Goal: Navigation & Orientation: Go to known website

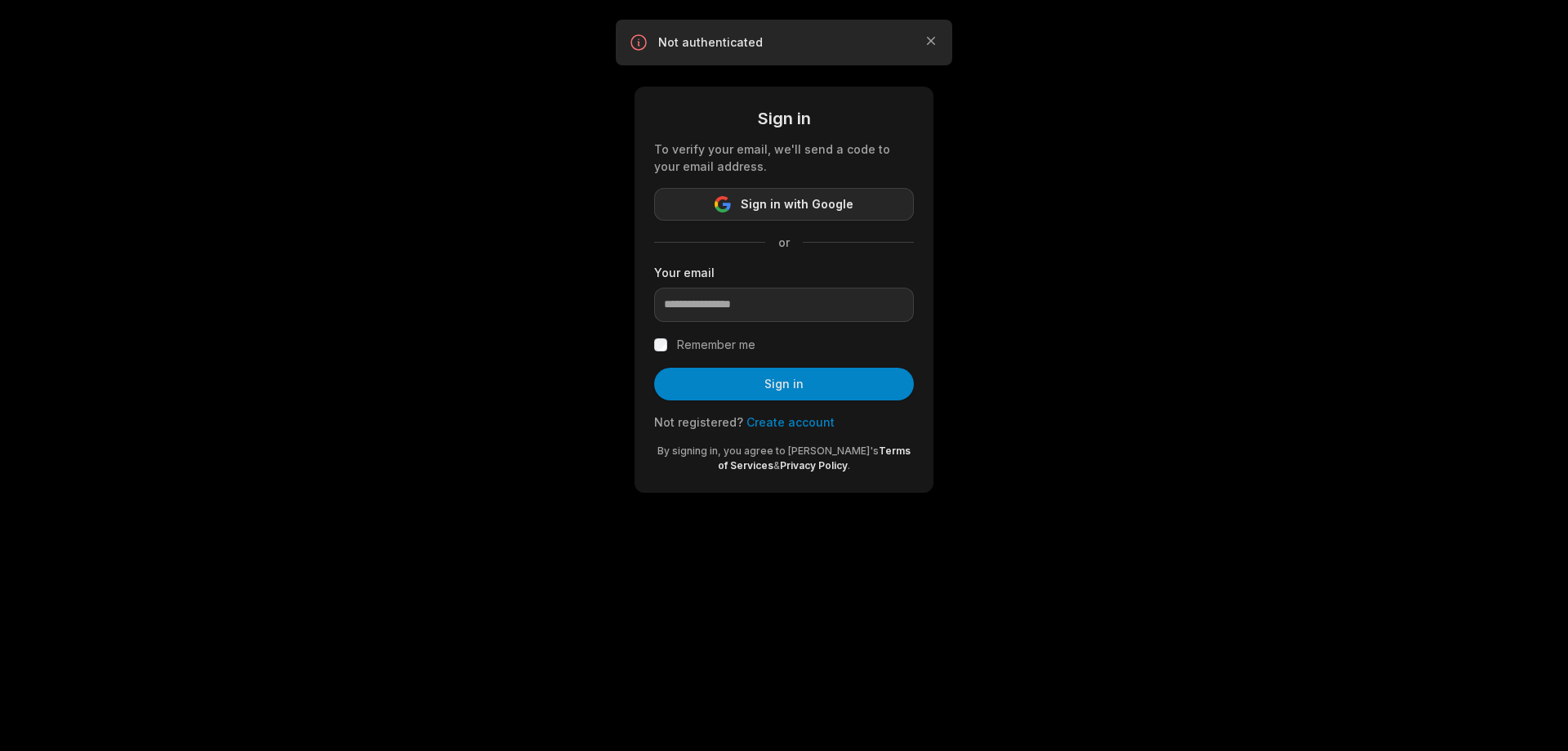
click at [782, 206] on span "Sign in with Google" at bounding box center [797, 204] width 113 height 19
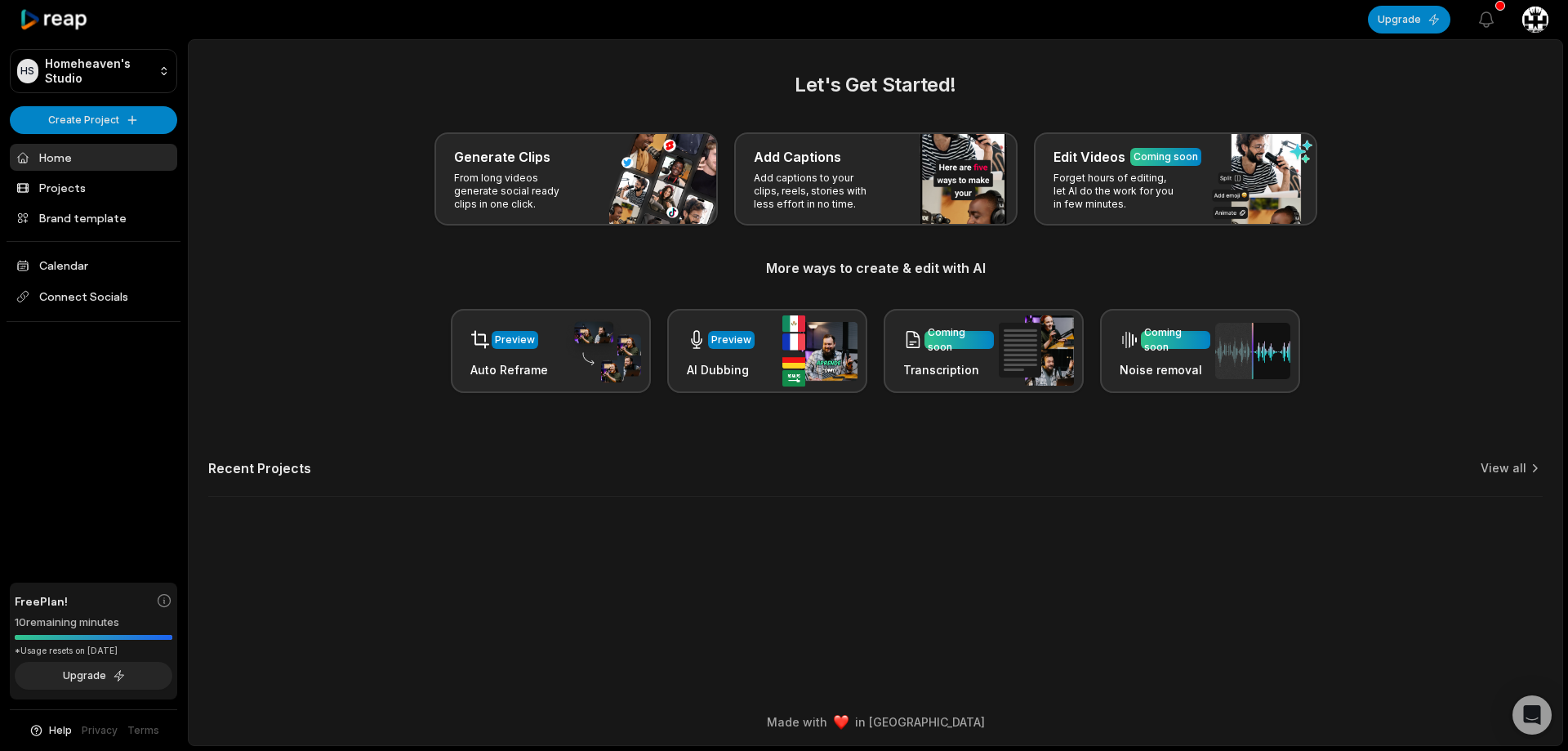
click at [54, 16] on icon at bounding box center [54, 19] width 70 height 22
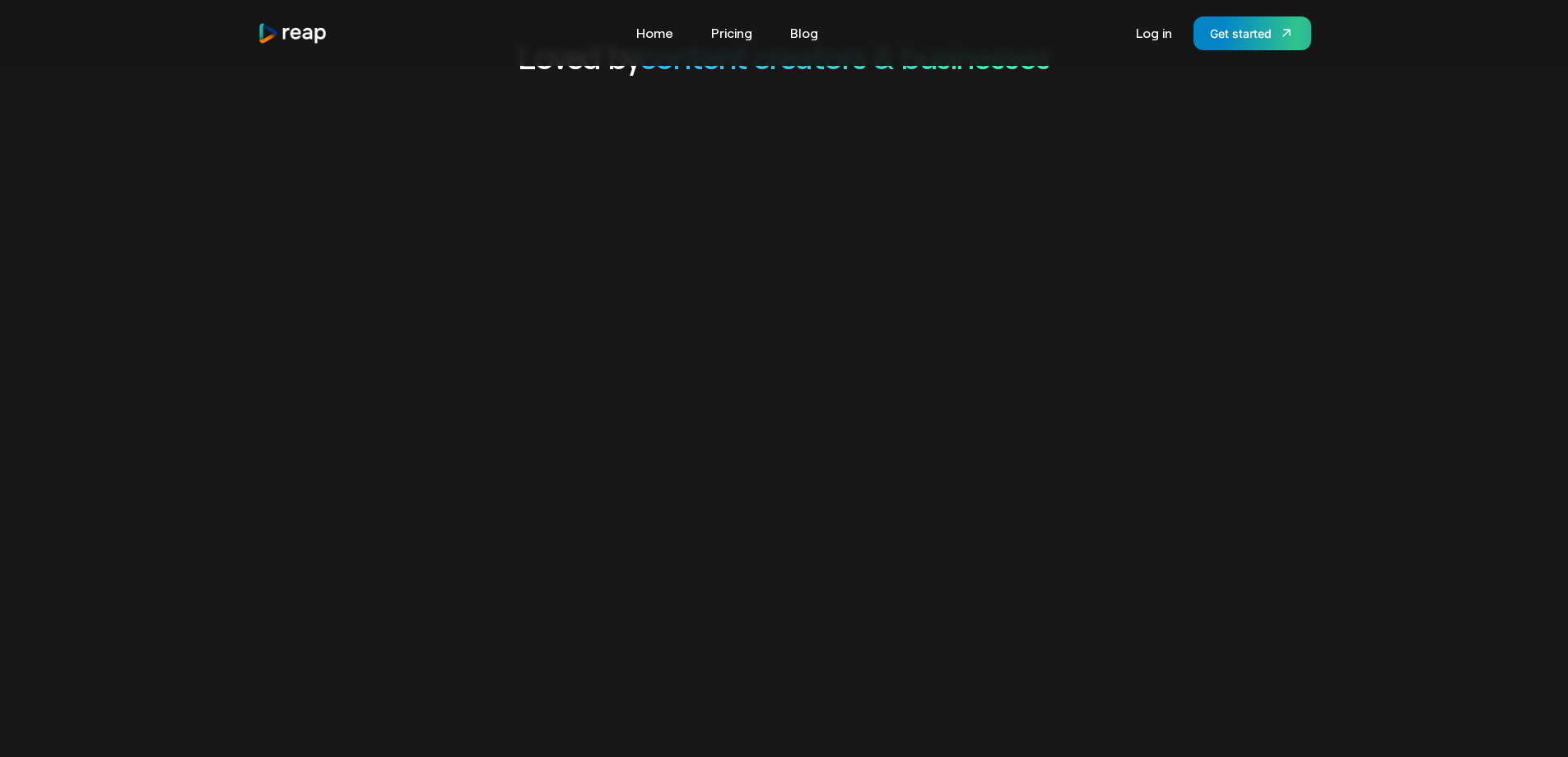
click at [994, 391] on video "Your browser does not support the video tag." at bounding box center [784, 518] width 1568 height 785
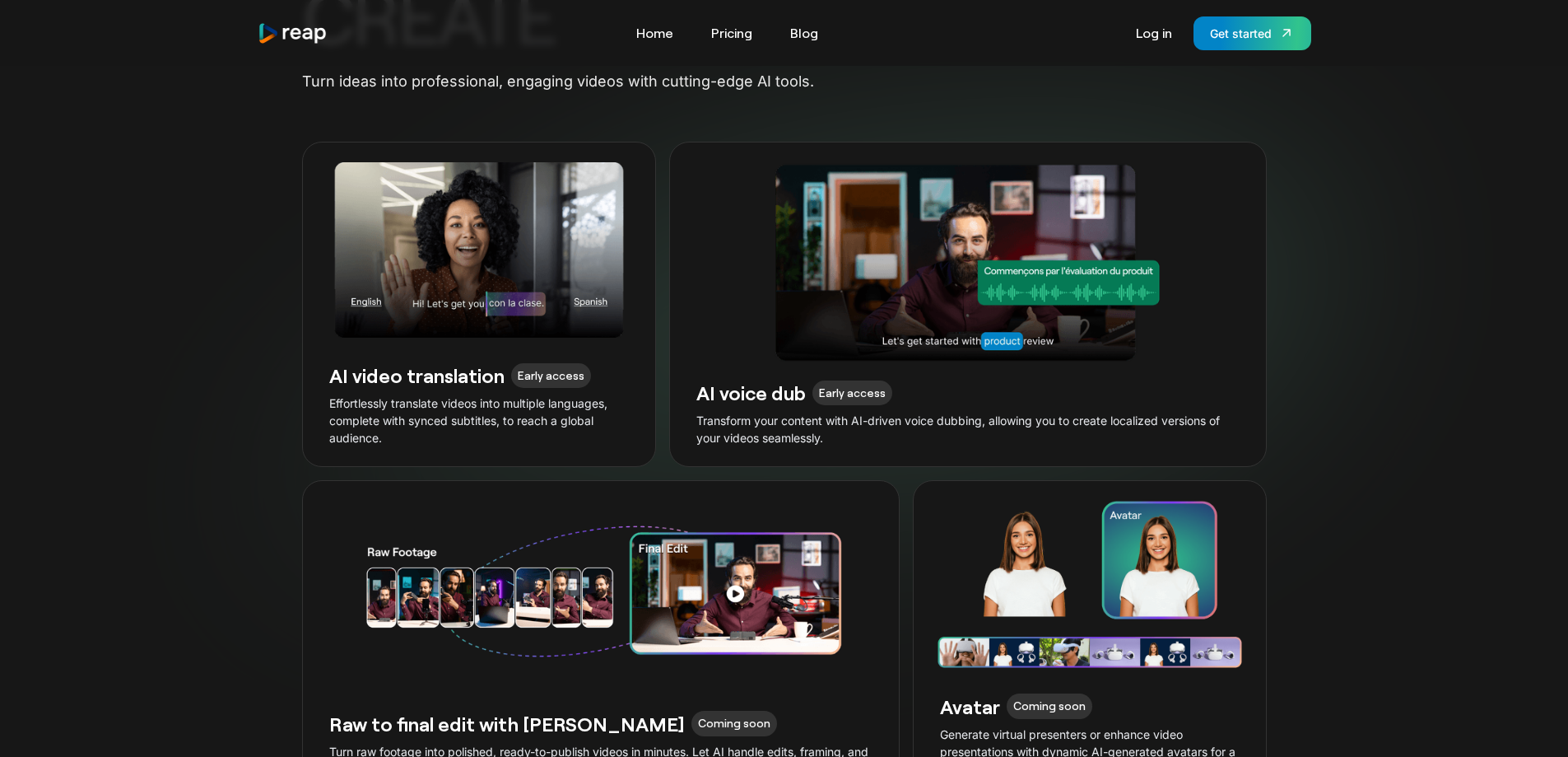
scroll to position [3870, 0]
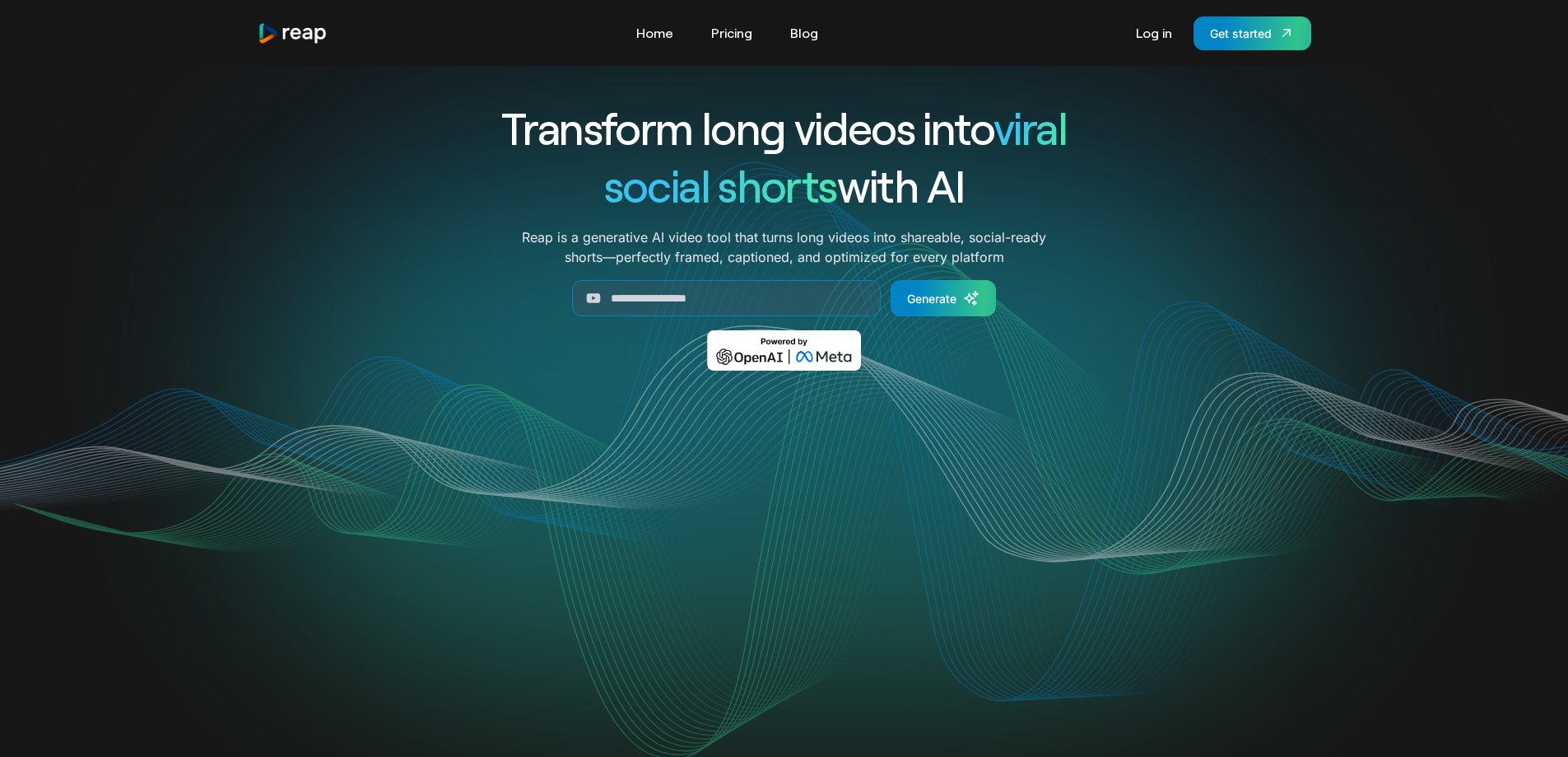
click at [914, 53] on div "Tools Link Five Link Six Link Seven Business Link Five Link Six Link Seven Home…" at bounding box center [784, 33] width 1106 height 66
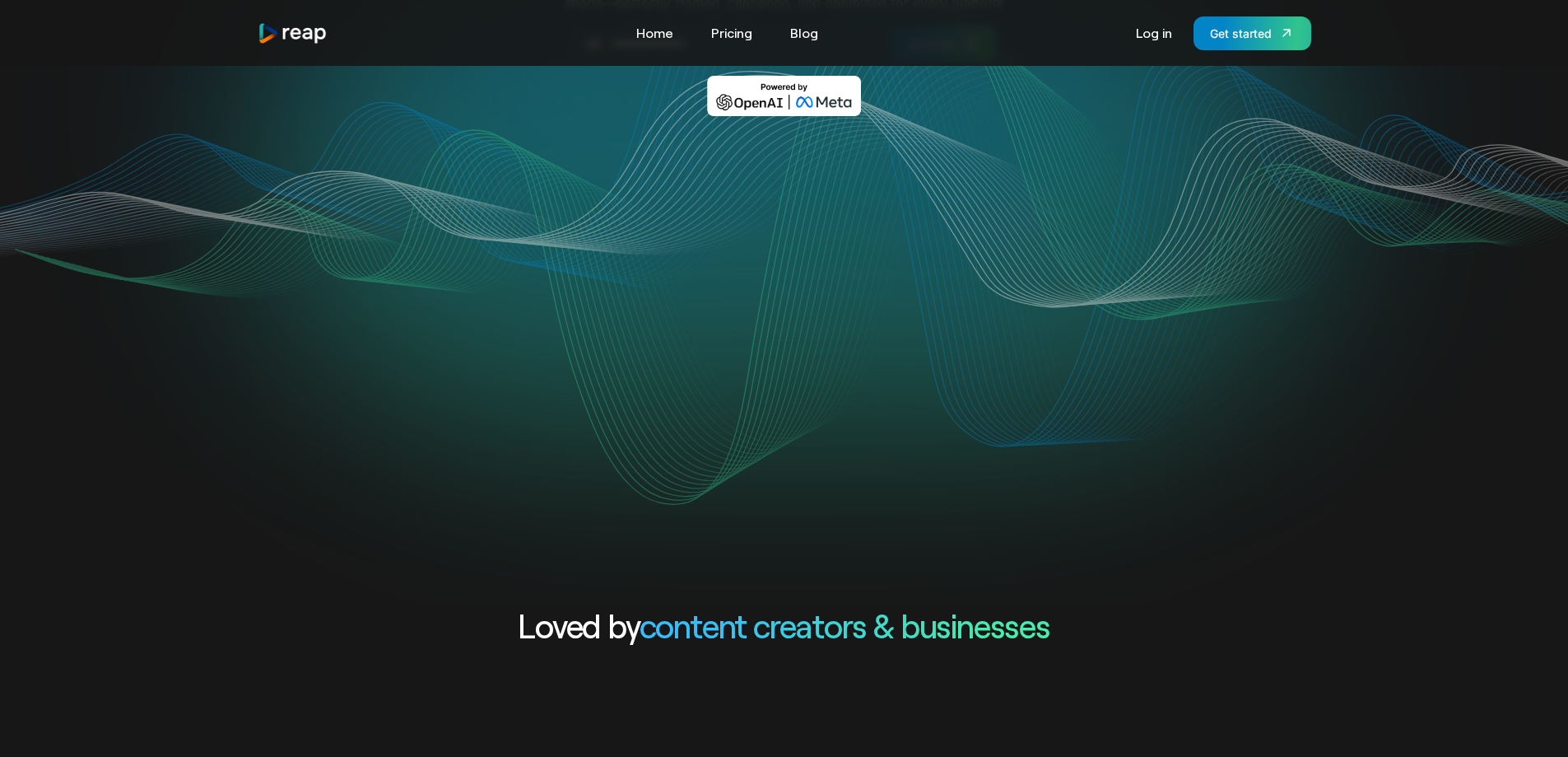
scroll to position [82, 0]
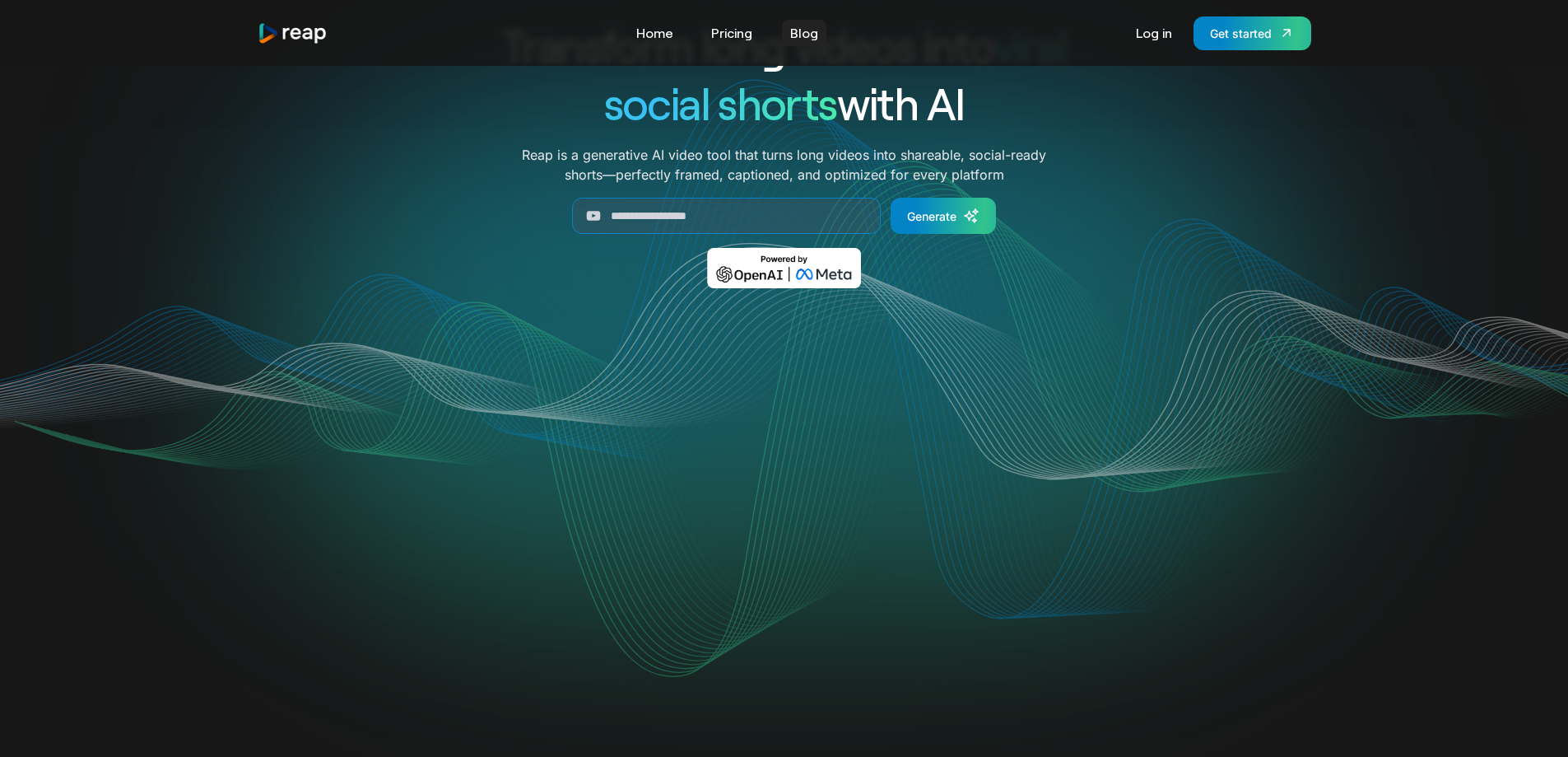
click at [805, 30] on link "Blog" at bounding box center [804, 33] width 45 height 27
